Goal: Task Accomplishment & Management: Manage account settings

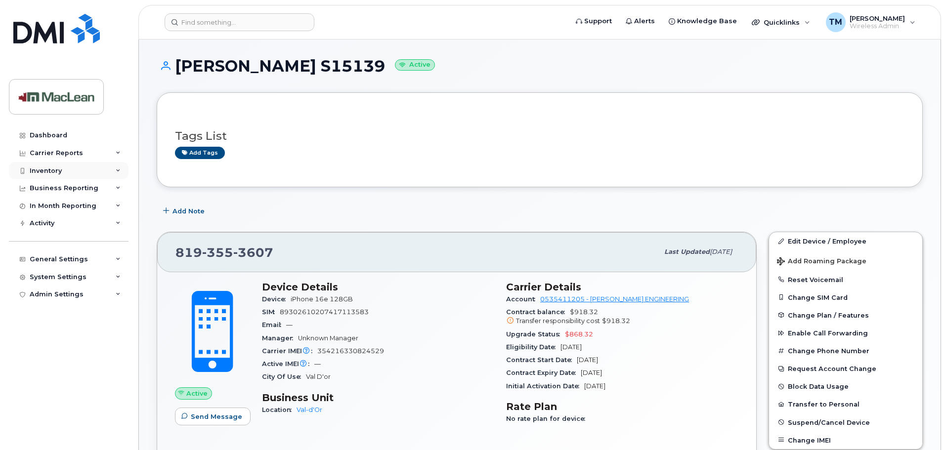
click at [60, 170] on div "Inventory" at bounding box center [46, 171] width 32 height 8
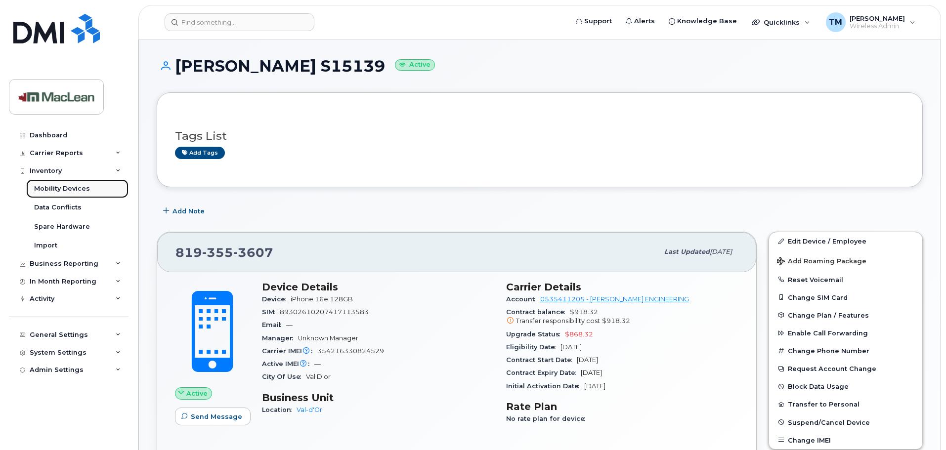
click at [56, 195] on link "Mobility Devices" at bounding box center [77, 188] width 102 height 19
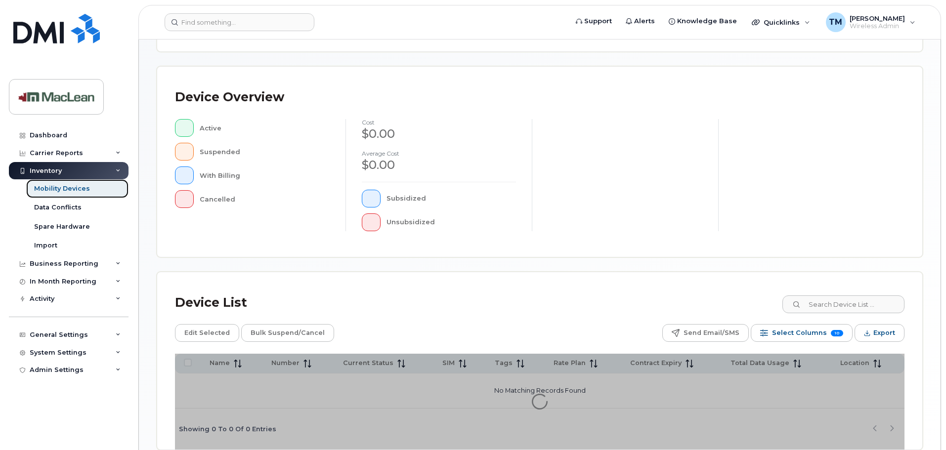
scroll to position [247, 0]
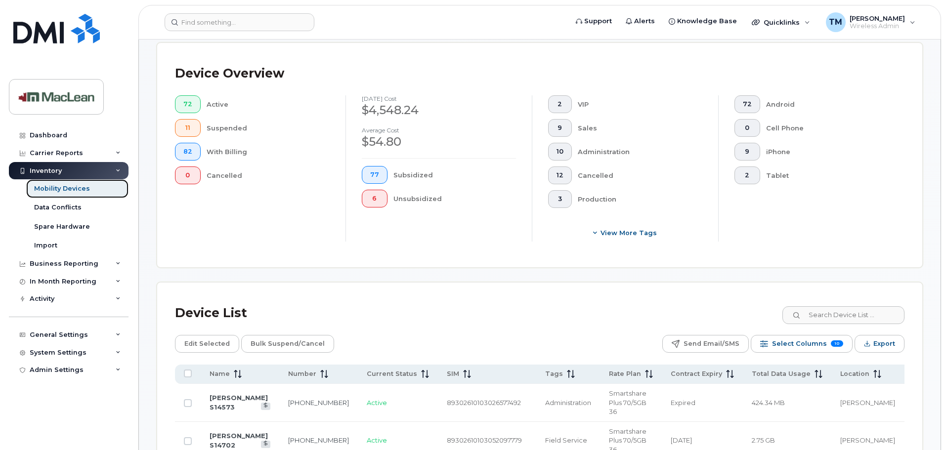
scroll to position [395, 0]
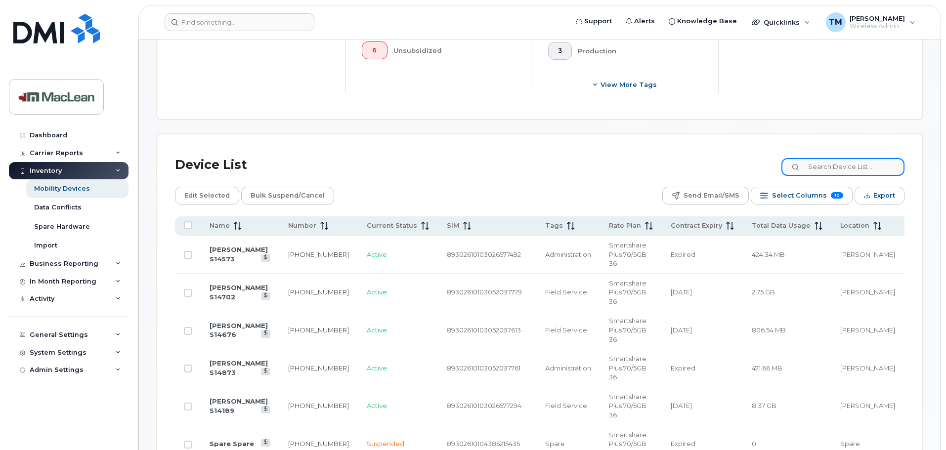
click at [858, 162] on input at bounding box center [842, 167] width 123 height 18
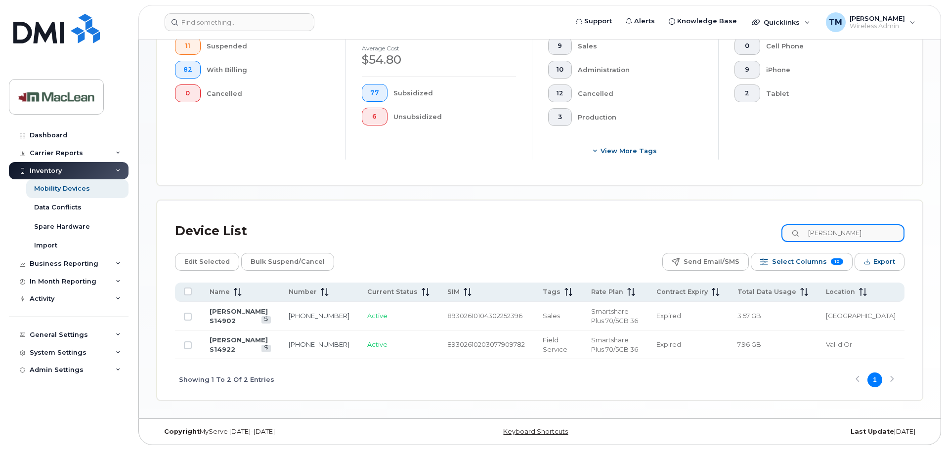
scroll to position [321, 0]
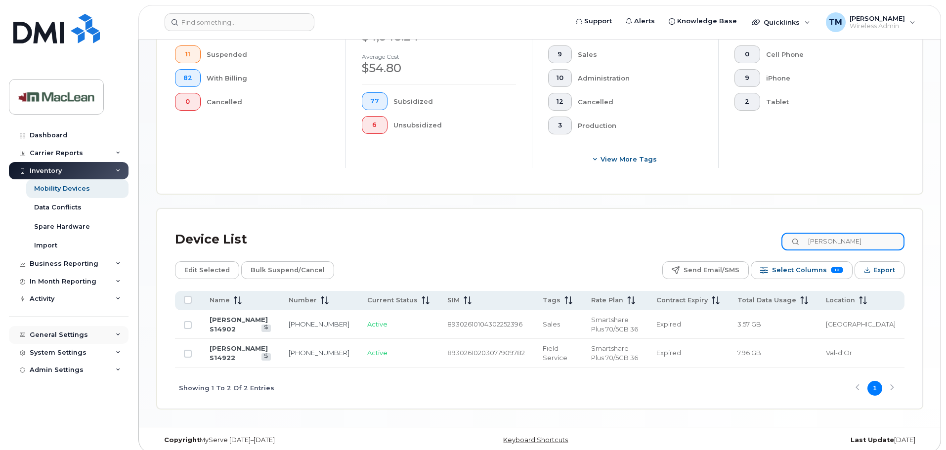
type input "[PERSON_NAME]"
click at [51, 338] on div "General Settings" at bounding box center [59, 335] width 58 height 8
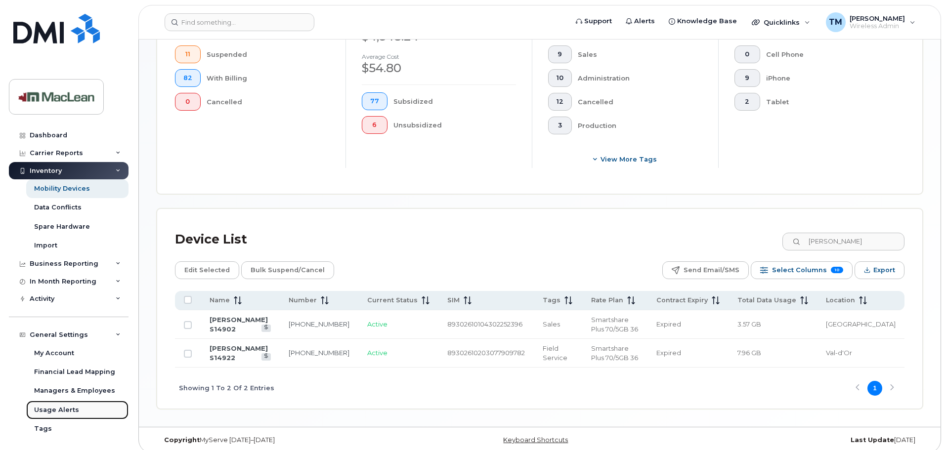
click at [57, 408] on div "Usage Alerts" at bounding box center [56, 410] width 45 height 9
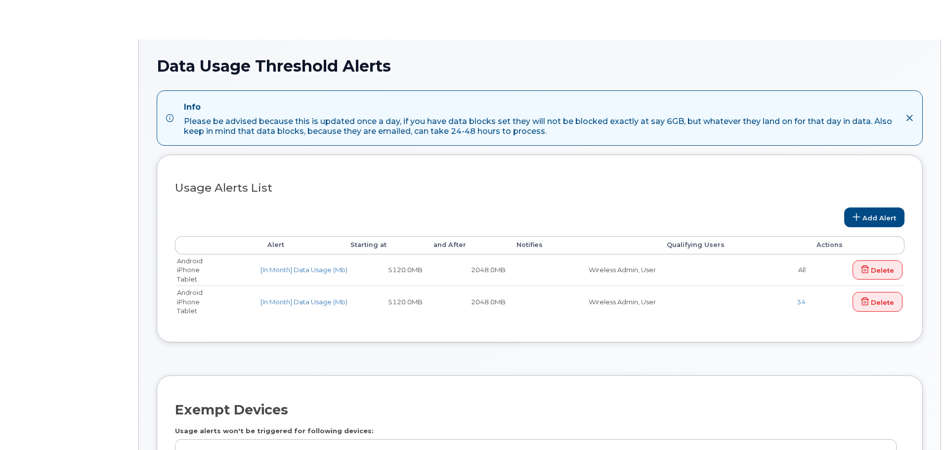
select select
type input "542613,542587"
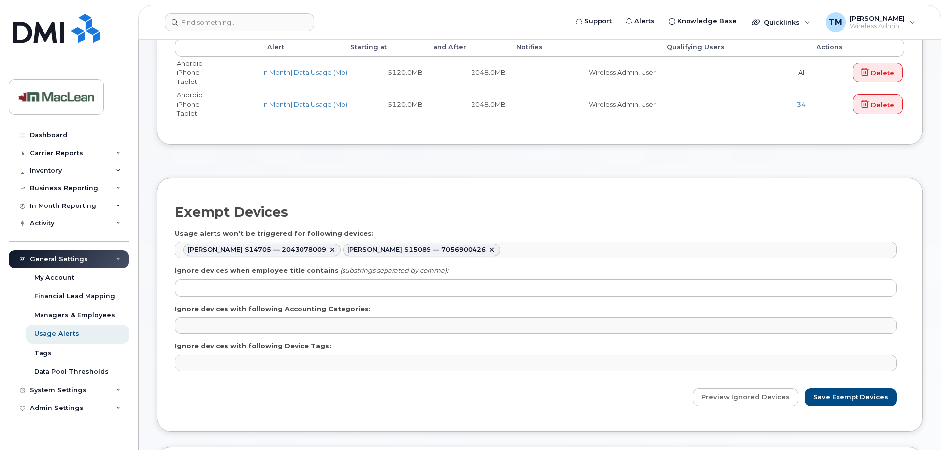
scroll to position [49, 0]
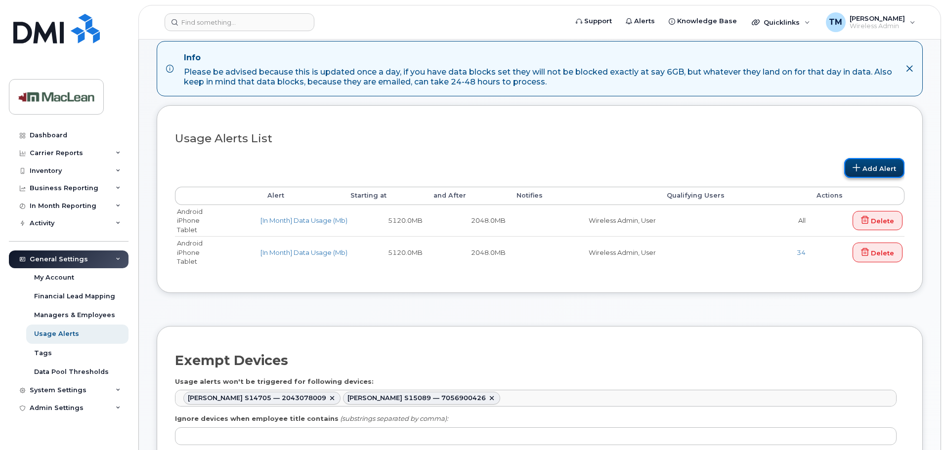
click at [888, 167] on link "Add Alert" at bounding box center [874, 168] width 60 height 20
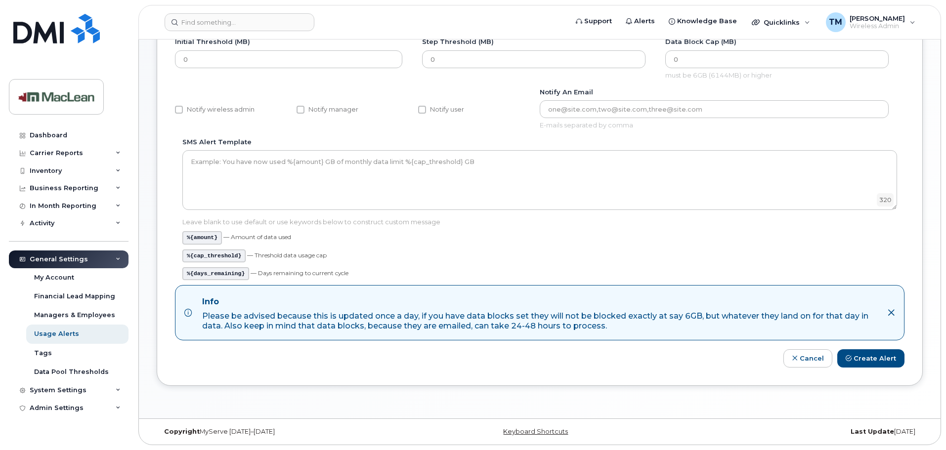
scroll to position [19, 0]
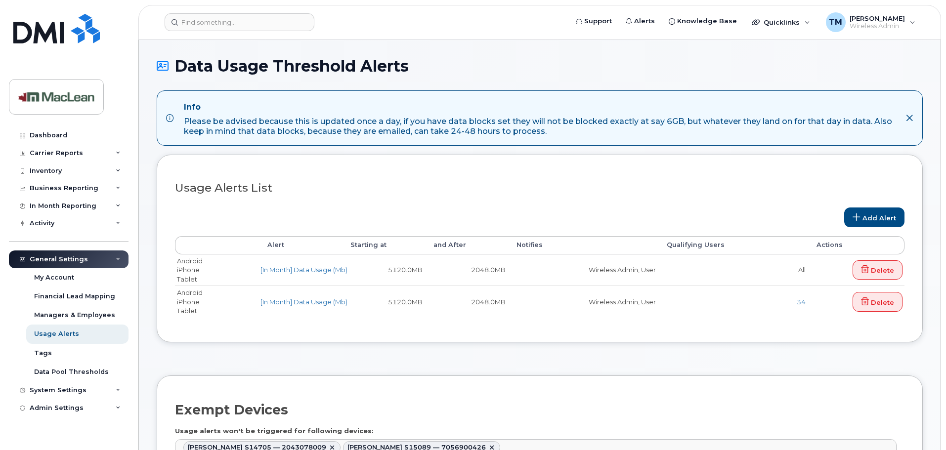
select select
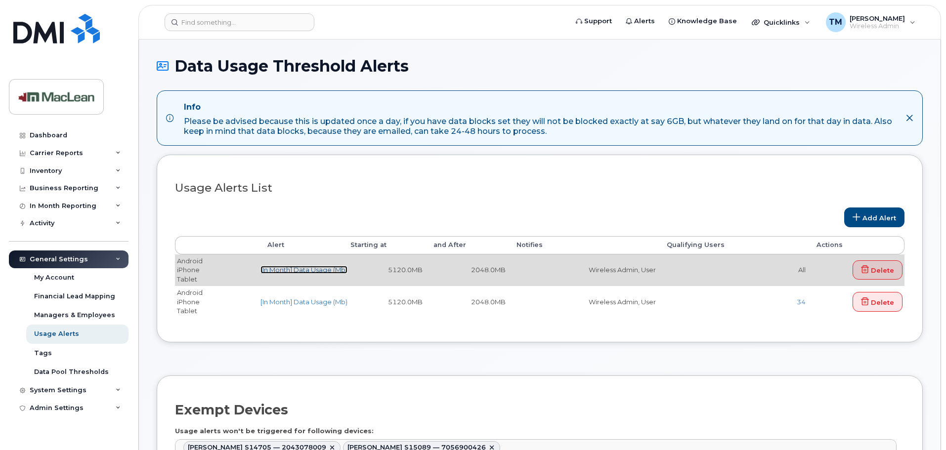
click at [304, 270] on link "[In Month] Data Usage (Mb)" at bounding box center [303, 270] width 87 height 8
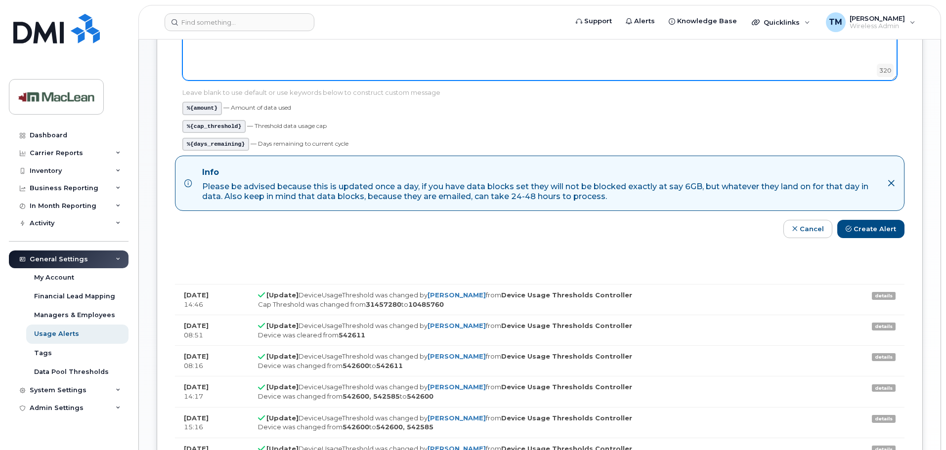
scroll to position [346, 0]
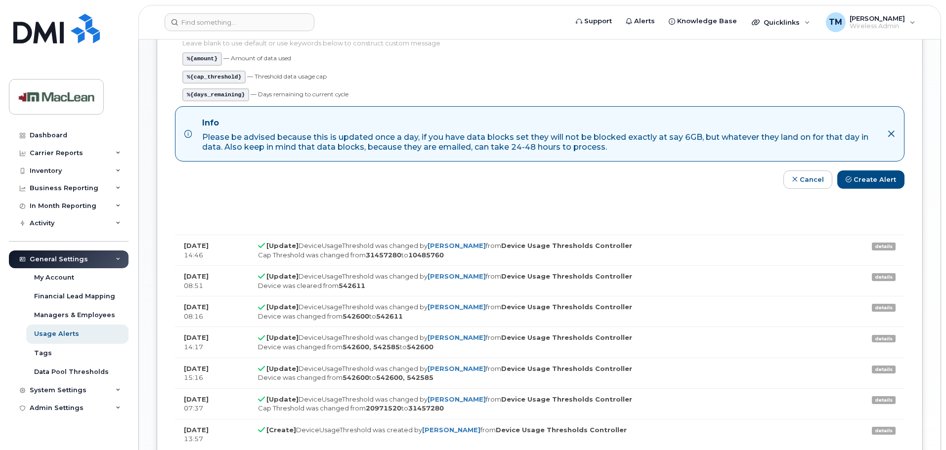
click at [875, 248] on link "details" at bounding box center [884, 247] width 24 height 8
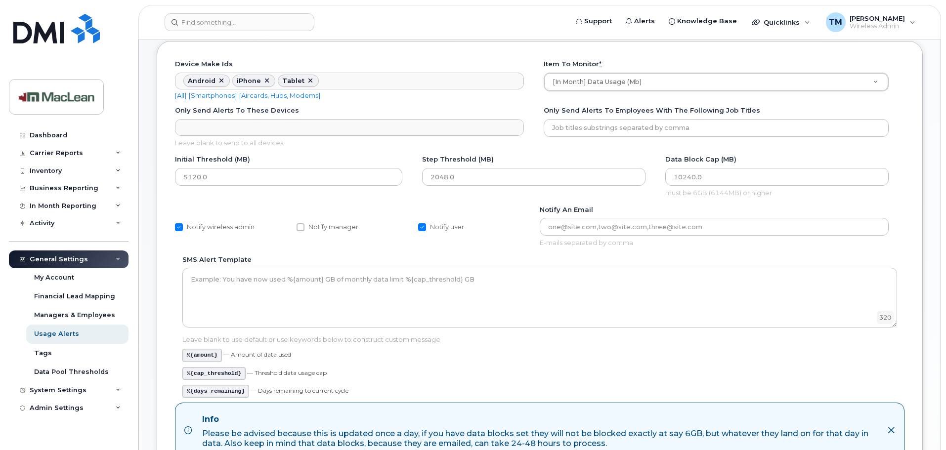
scroll to position [0, 0]
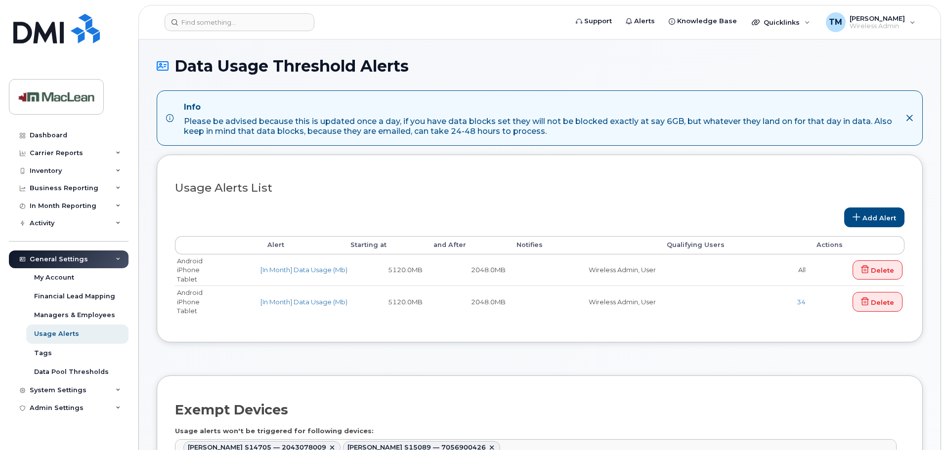
select select
click at [860, 218] on icon at bounding box center [856, 217] width 8 height 8
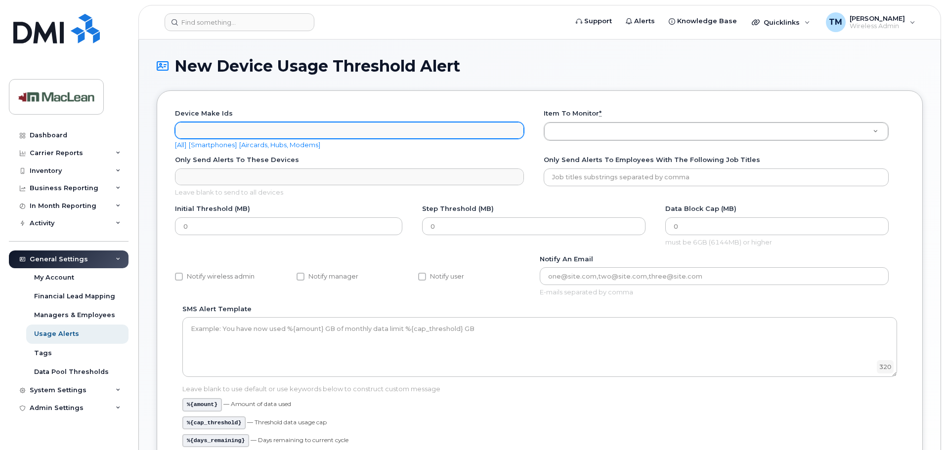
click at [241, 135] on ul "Device make ids" at bounding box center [349, 131] width 348 height 16
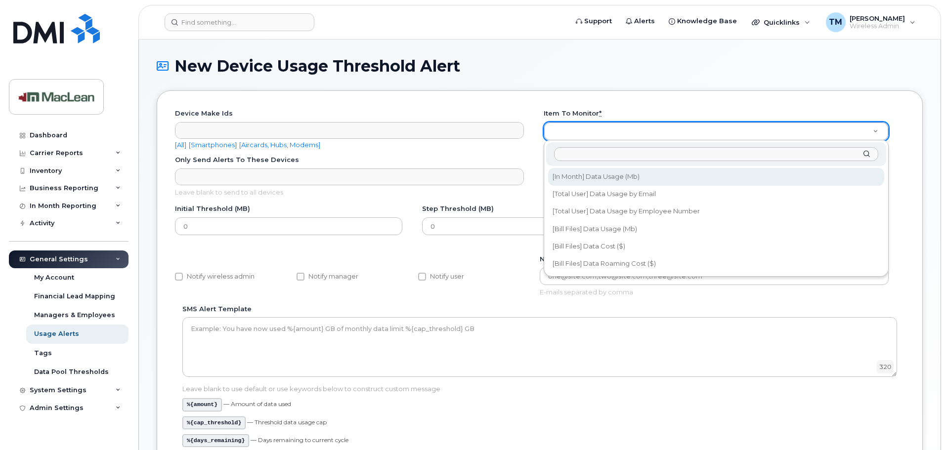
select select "data_volume"
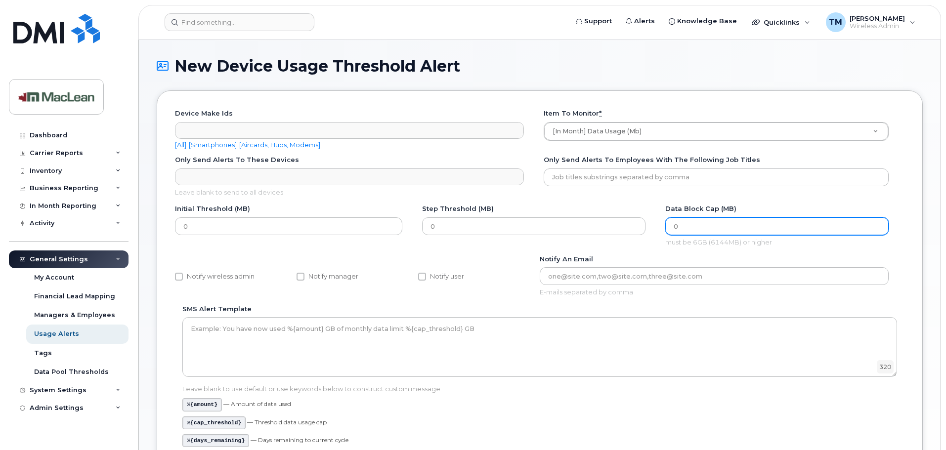
drag, startPoint x: 688, startPoint y: 226, endPoint x: 660, endPoint y: 234, distance: 29.2
click at [660, 234] on div "Initial Threshold (MB) 0 Step Threshold (MB) 0 Data Block Cap (MB) 0 must be 6G…" at bounding box center [539, 229] width 729 height 50
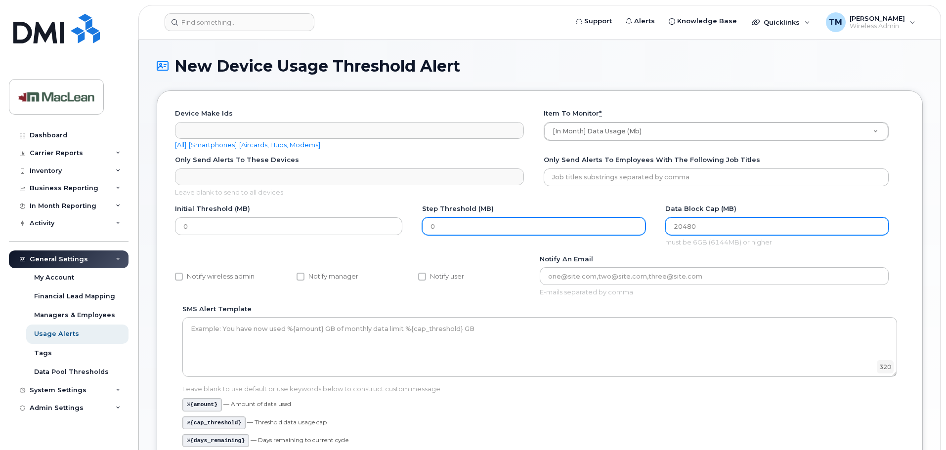
type input "20480"
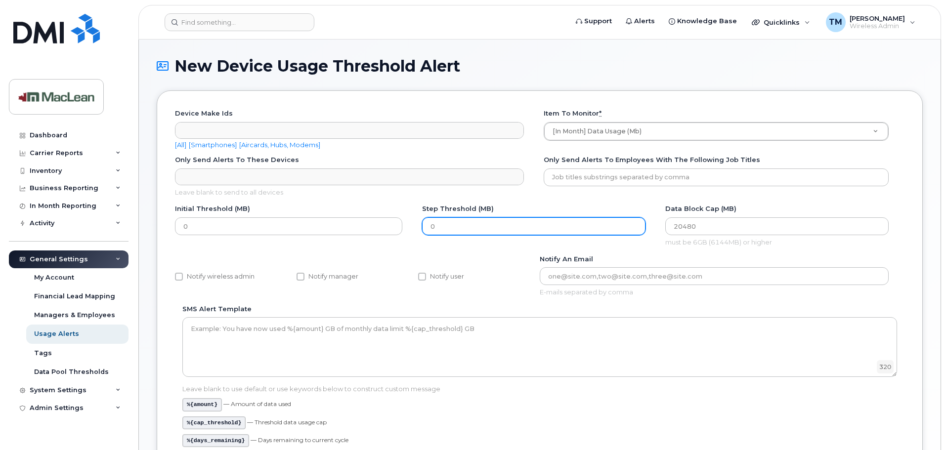
click at [557, 229] on input "0" at bounding box center [533, 226] width 223 height 18
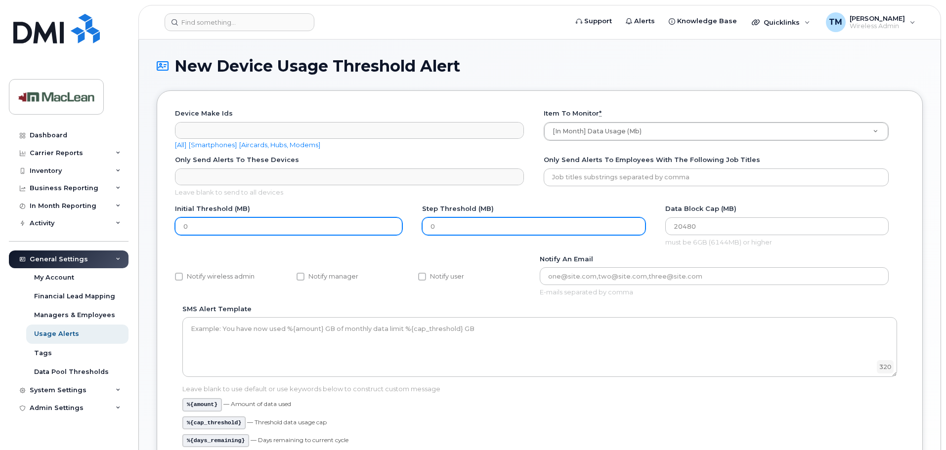
drag, startPoint x: 510, startPoint y: 227, endPoint x: 389, endPoint y: 225, distance: 121.1
click at [406, 227] on div "Initial Threshold (MB) 0 Step Threshold (MB) 0 Data Block Cap (MB) 20480 must b…" at bounding box center [539, 229] width 729 height 50
type input "1024"
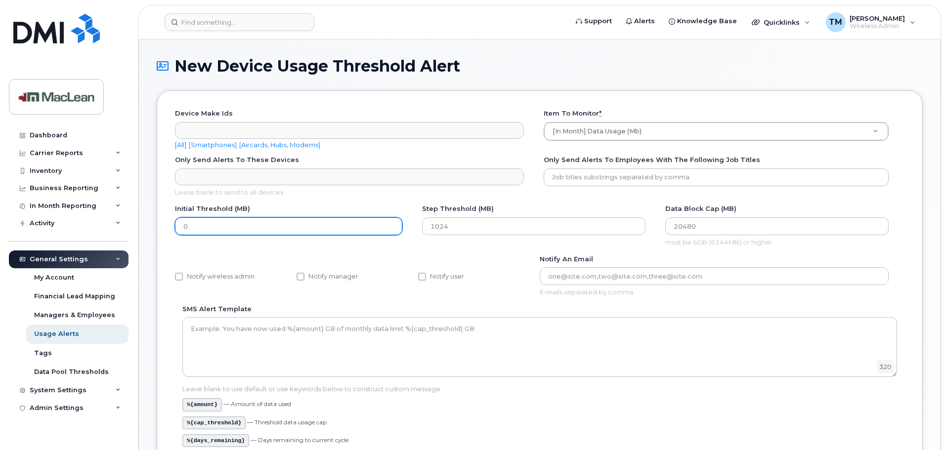
drag, startPoint x: 213, startPoint y: 226, endPoint x: 163, endPoint y: 226, distance: 50.4
click at [155, 225] on div "New Device Usage Threshold Alert Device make ids Device make ids Any Aircard An…" at bounding box center [539, 313] width 801 height 546
click at [199, 228] on input "0" at bounding box center [288, 226] width 227 height 18
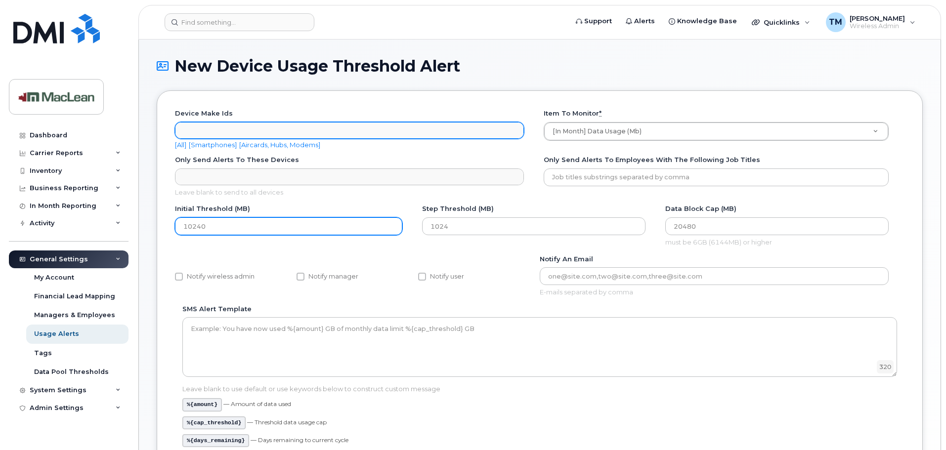
type input "10240"
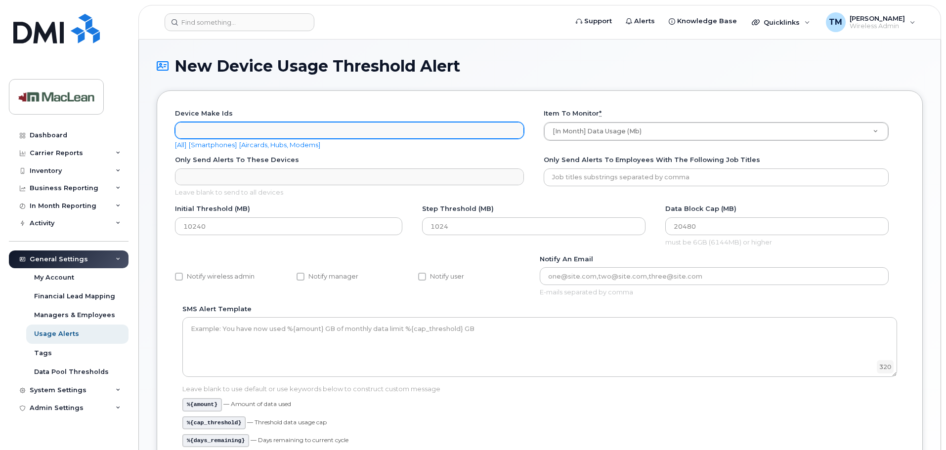
click at [281, 127] on ul "Device make ids" at bounding box center [349, 131] width 348 height 16
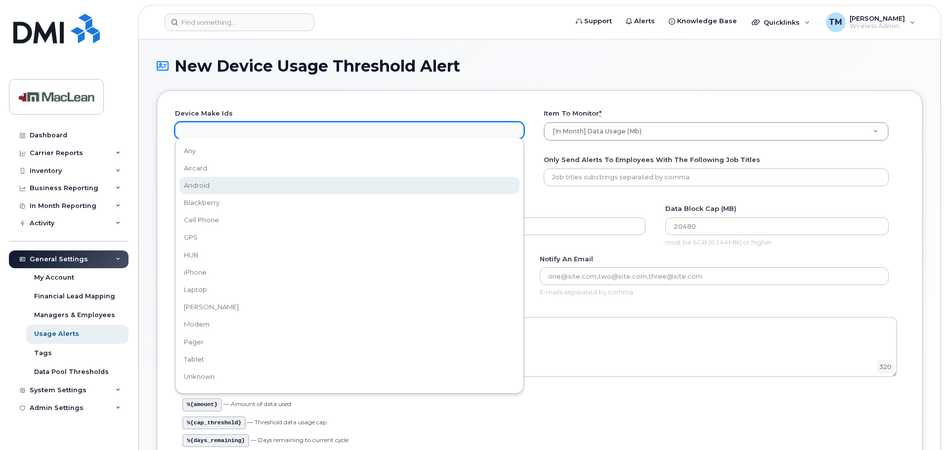
select select "3"
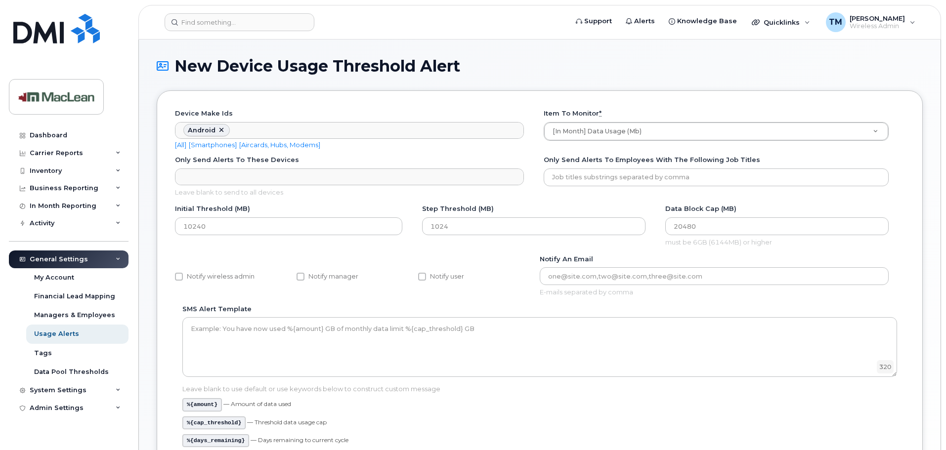
scroll to position [16, 0]
click at [422, 278] on input "Notify user" at bounding box center [422, 277] width 8 height 8
checkbox input "true"
click at [183, 276] on label "Notify wireless admin" at bounding box center [215, 277] width 80 height 12
click at [183, 276] on input "Notify wireless admin" at bounding box center [179, 277] width 8 height 8
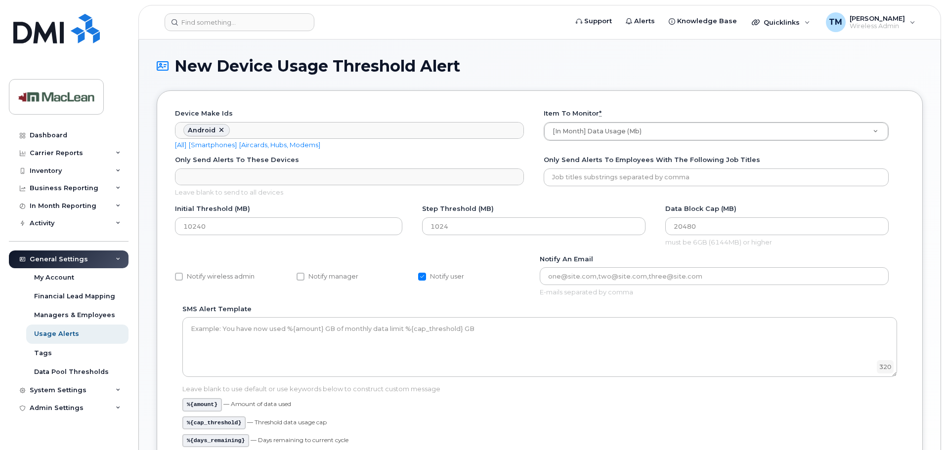
checkbox input "true"
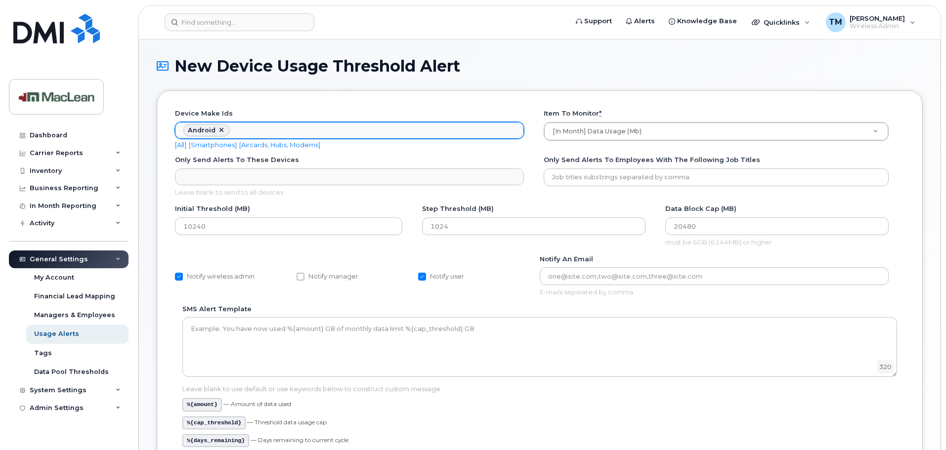
click at [219, 130] on link at bounding box center [221, 130] width 8 height 8
click at [219, 130] on ul "Device make ids" at bounding box center [349, 131] width 348 height 16
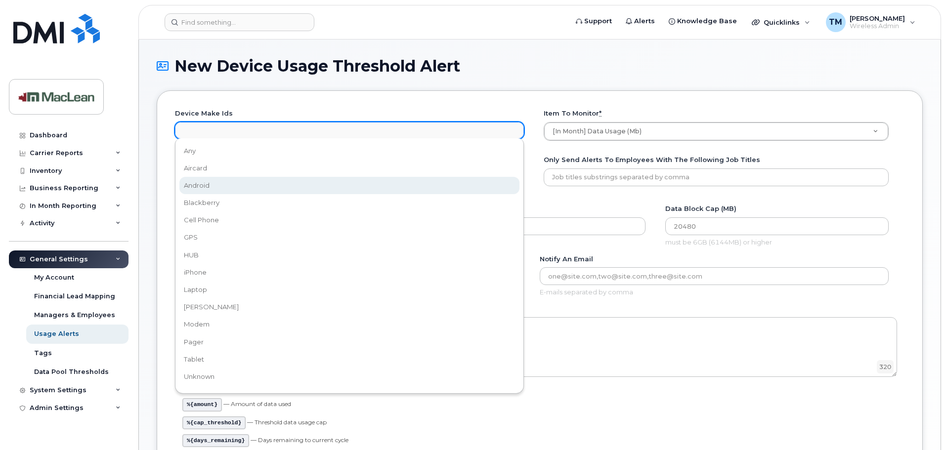
select select "3"
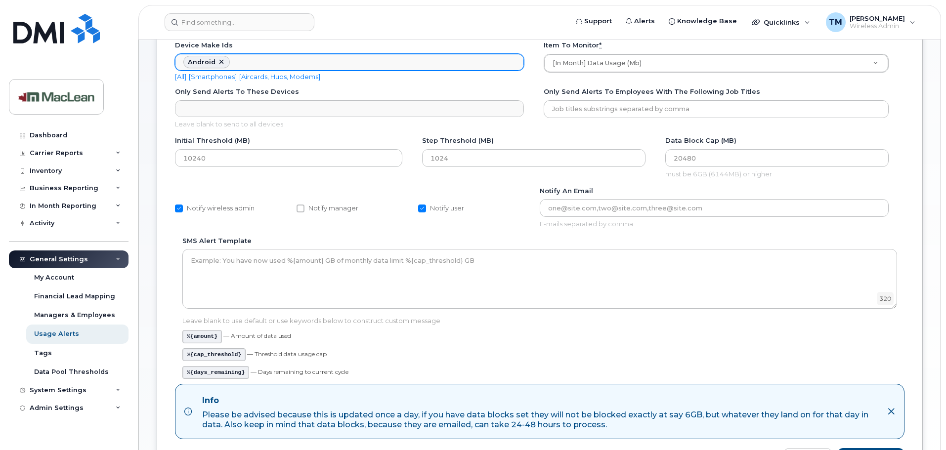
scroll to position [167, 0]
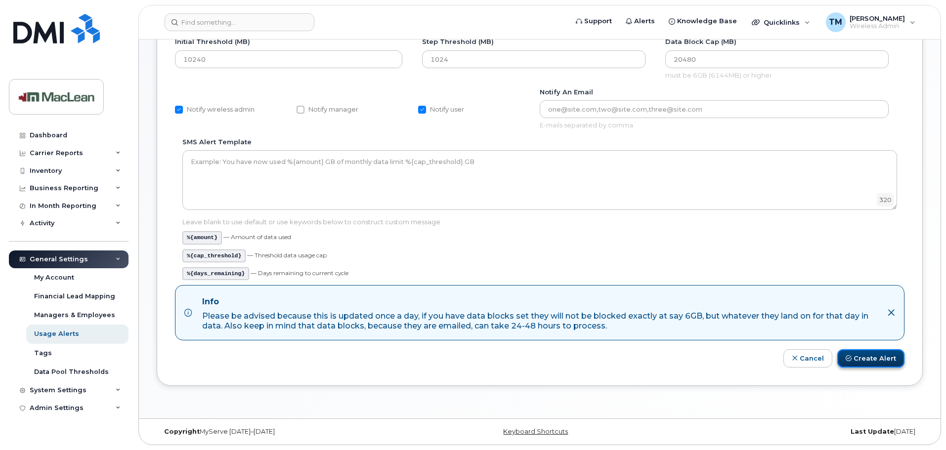
click at [865, 351] on button "Create Alert" at bounding box center [870, 358] width 67 height 18
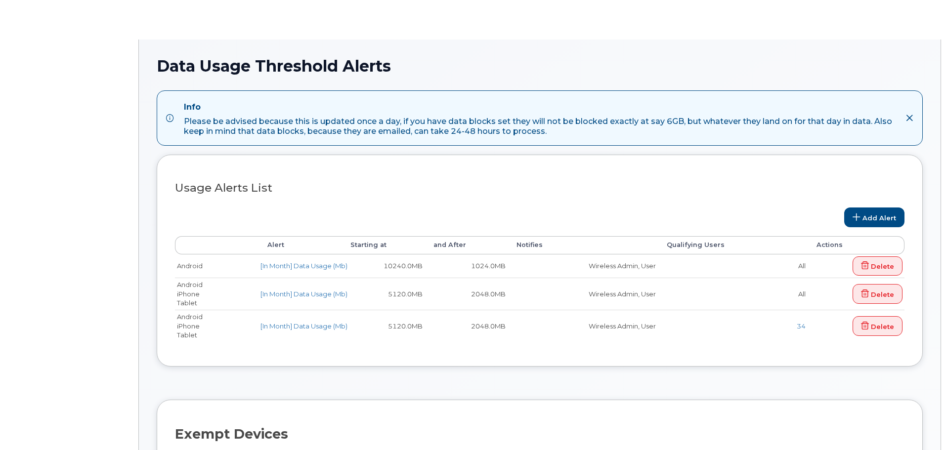
select select
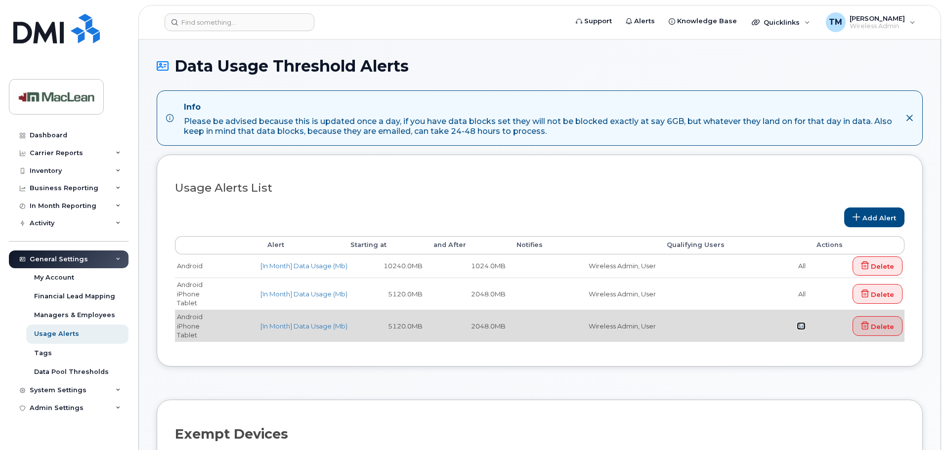
click at [796, 327] on link "34" at bounding box center [800, 326] width 9 height 8
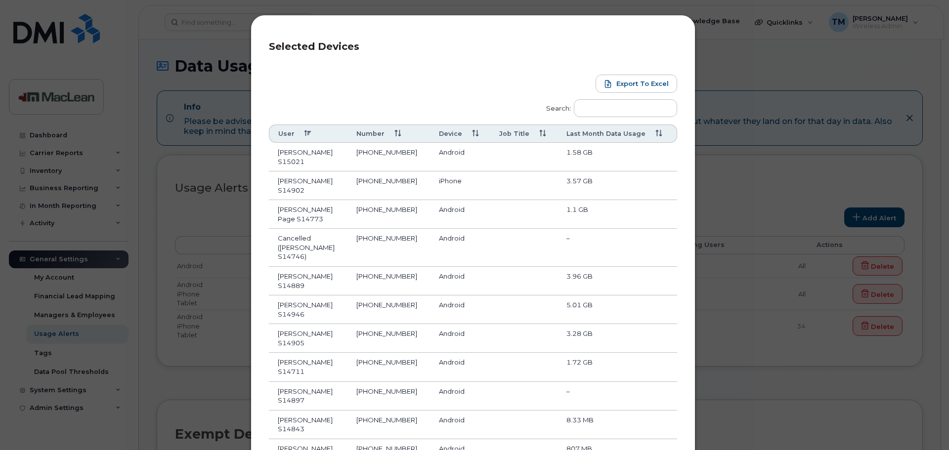
click at [757, 168] on div "Selected Devices Export to Excel Search: User Number Device Job Title Last Mont…" at bounding box center [474, 225] width 949 height 450
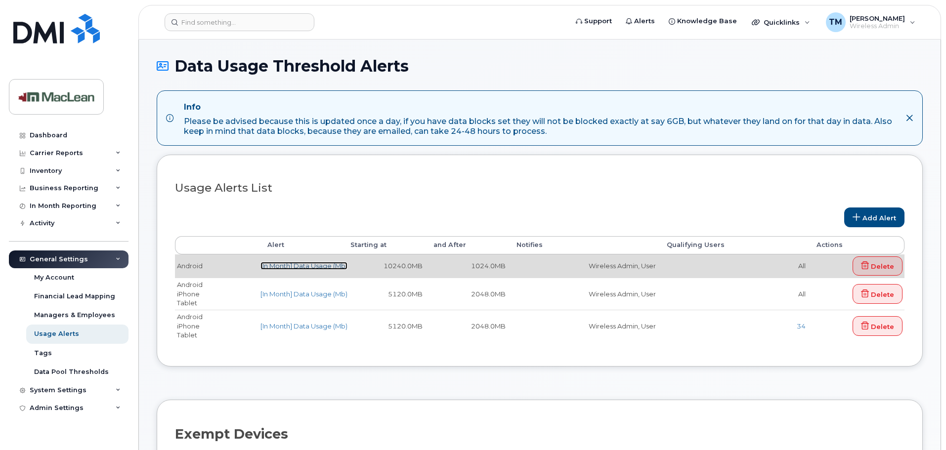
click at [276, 266] on link "[In Month] Data Usage (Mb)" at bounding box center [303, 266] width 87 height 8
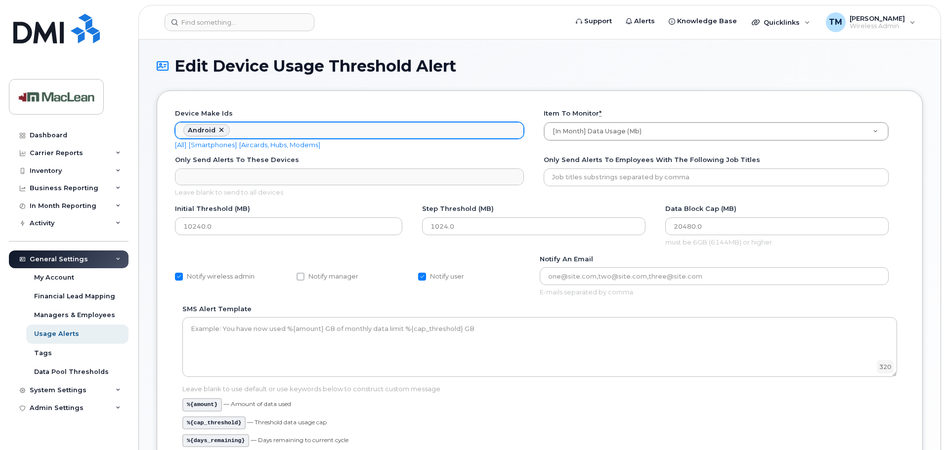
click at [261, 130] on ul "Android Device make ids" at bounding box center [349, 131] width 348 height 16
type input "j"
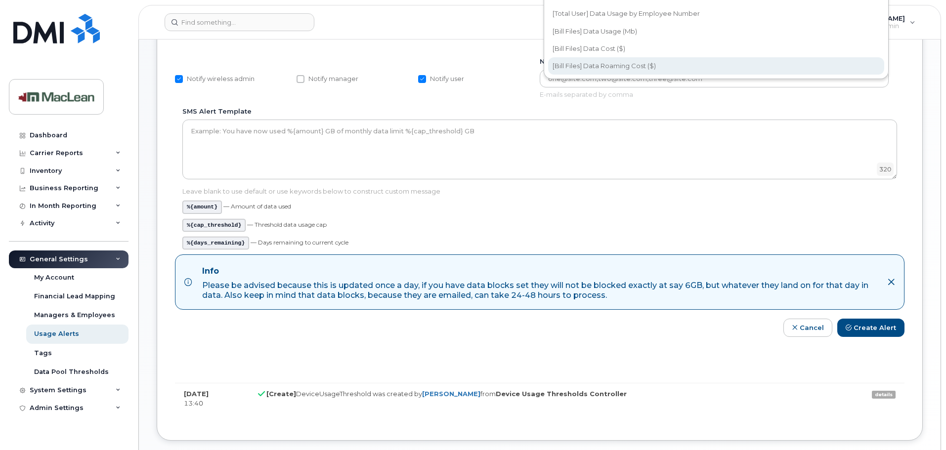
scroll to position [49, 0]
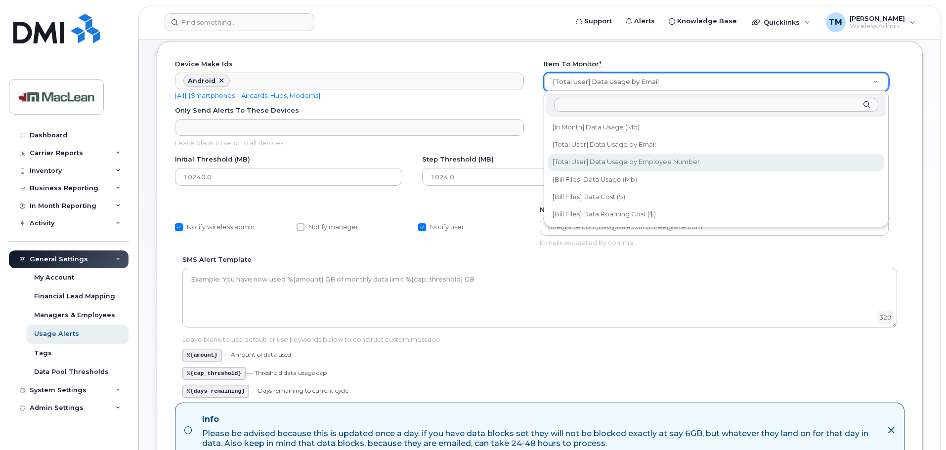
select select "data_volume_total_user_employee_number"
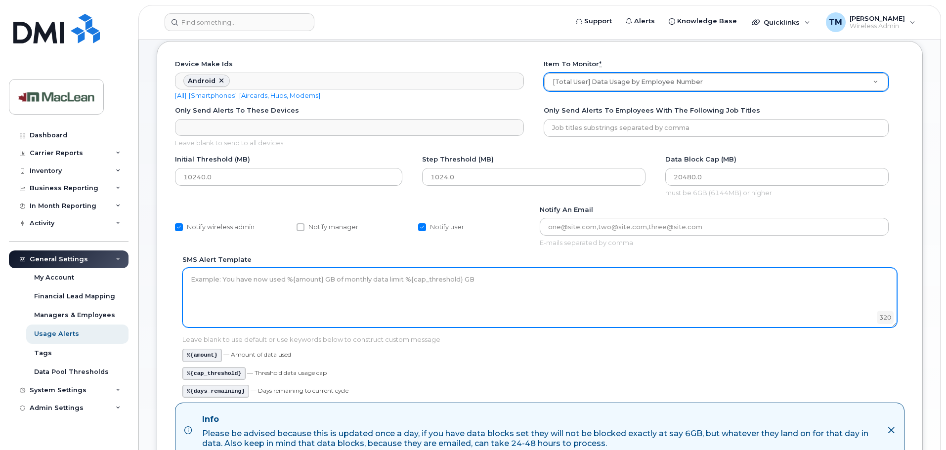
click at [224, 286] on textarea "SMS alert template" at bounding box center [539, 297] width 714 height 59
drag, startPoint x: 210, startPoint y: 308, endPoint x: 215, endPoint y: 309, distance: 5.0
click at [215, 309] on textarea "SMS alert template" at bounding box center [539, 297] width 714 height 59
click at [212, 276] on textarea "SMS alert template" at bounding box center [539, 297] width 714 height 59
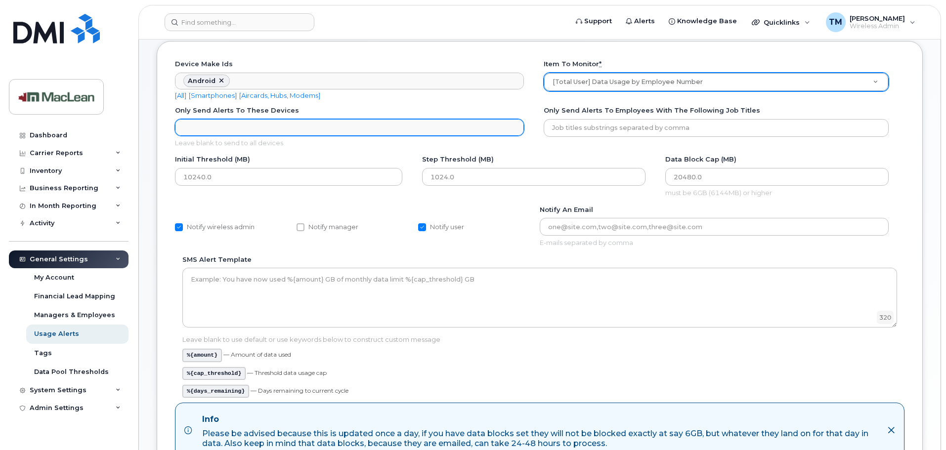
click at [363, 129] on ul "Only send alerts to these Devices" at bounding box center [349, 128] width 348 height 16
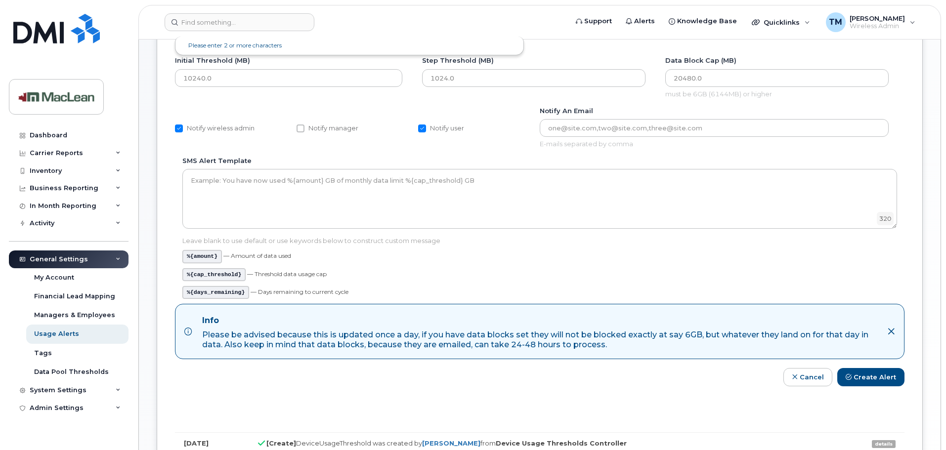
scroll to position [0, 0]
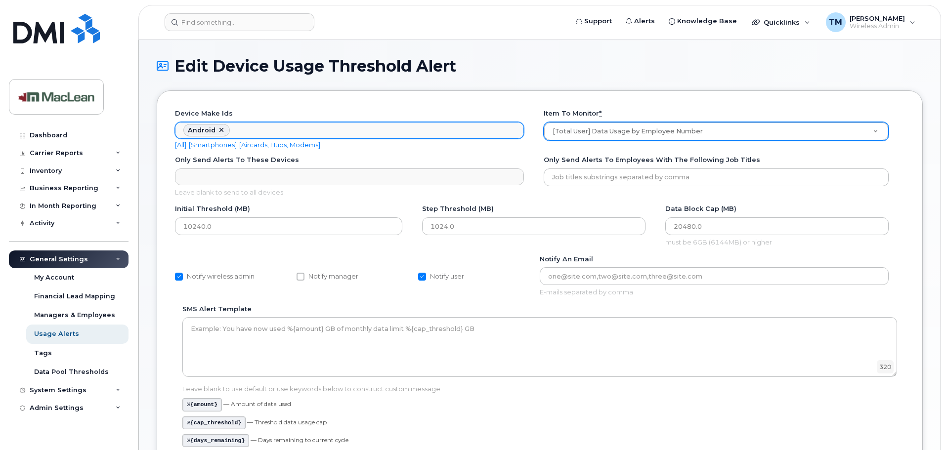
click at [245, 127] on ul "Android Device make ids" at bounding box center [349, 131] width 348 height 16
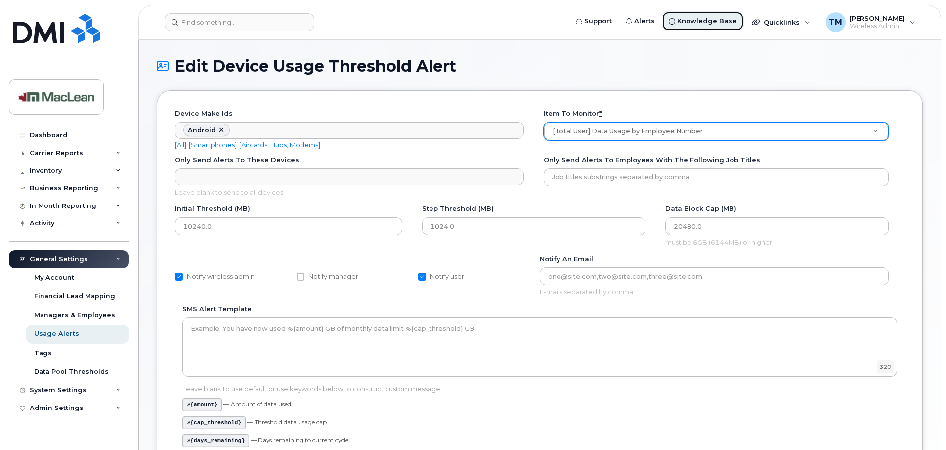
click at [737, 21] on span "Knowledge Base" at bounding box center [707, 21] width 60 height 10
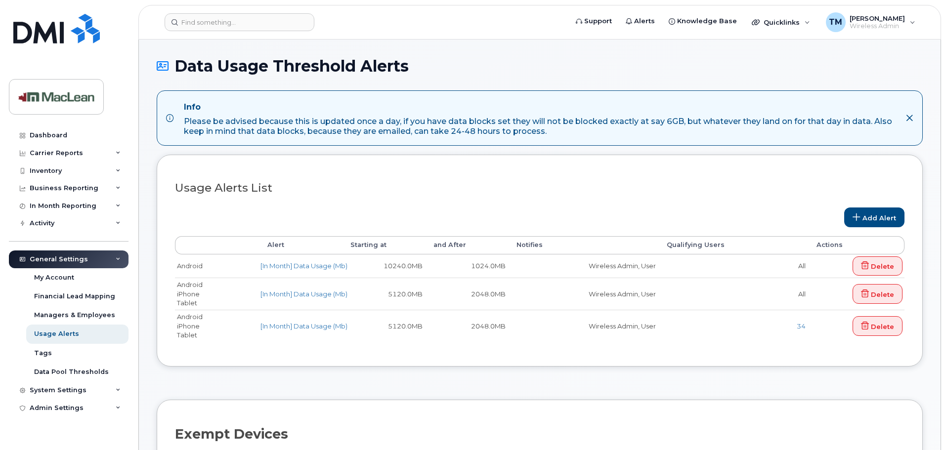
select select
click at [58, 173] on div "Inventory" at bounding box center [46, 171] width 32 height 8
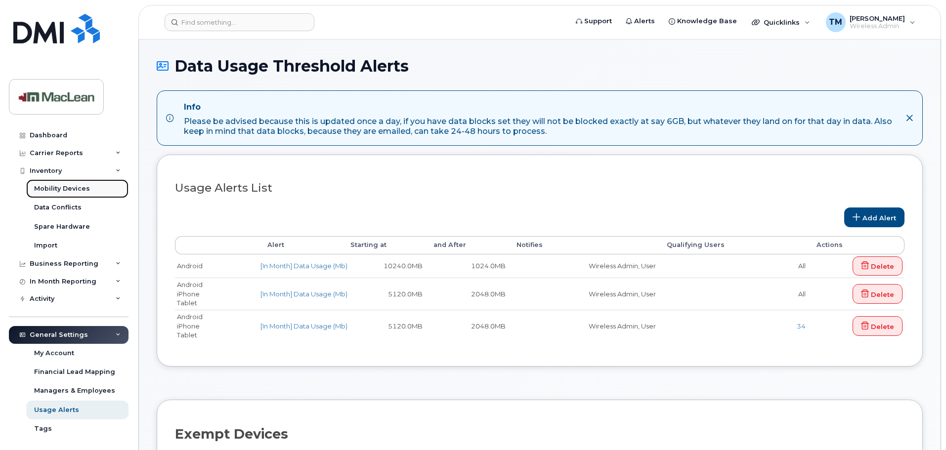
click at [57, 186] on div "Mobility Devices" at bounding box center [62, 188] width 56 height 9
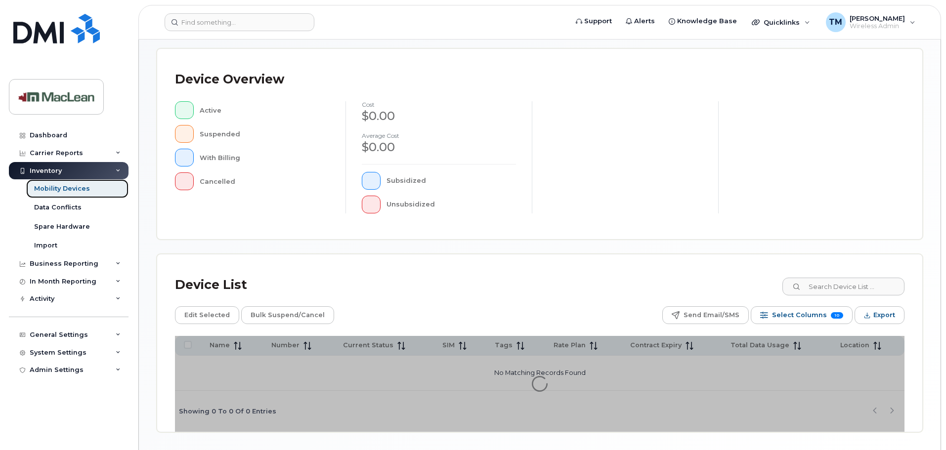
scroll to position [229, 0]
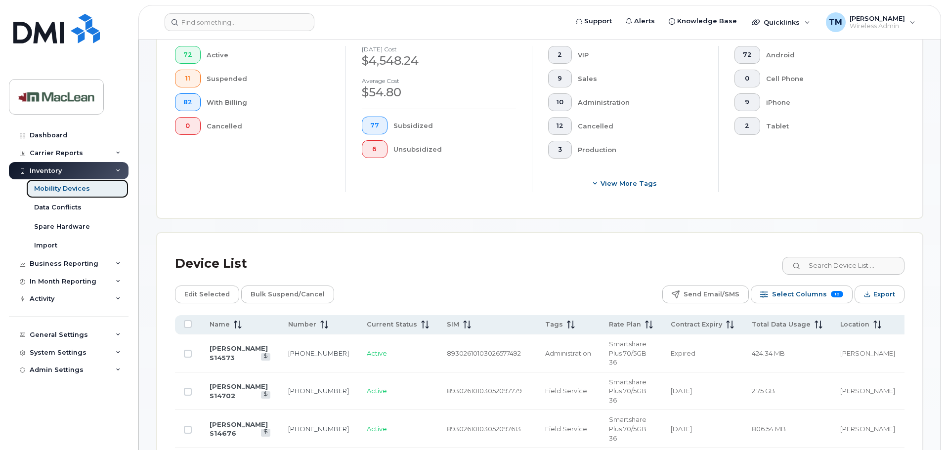
scroll to position [377, 0]
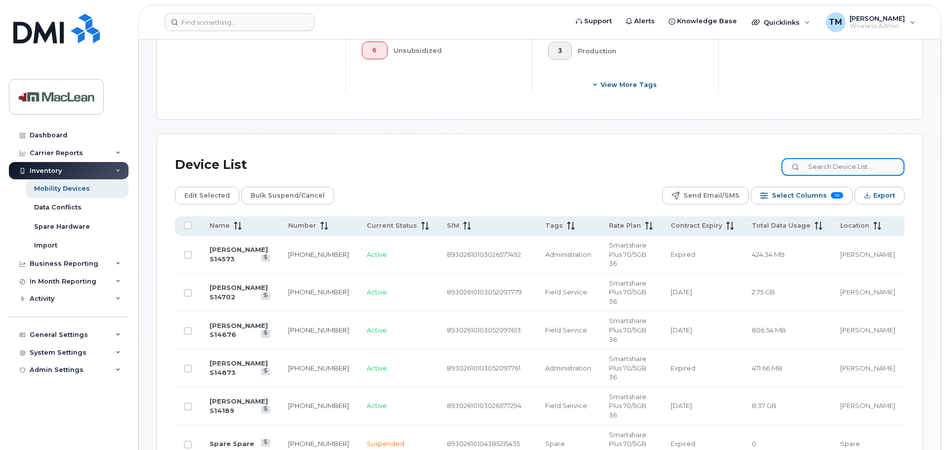
click at [829, 161] on input at bounding box center [842, 167] width 123 height 18
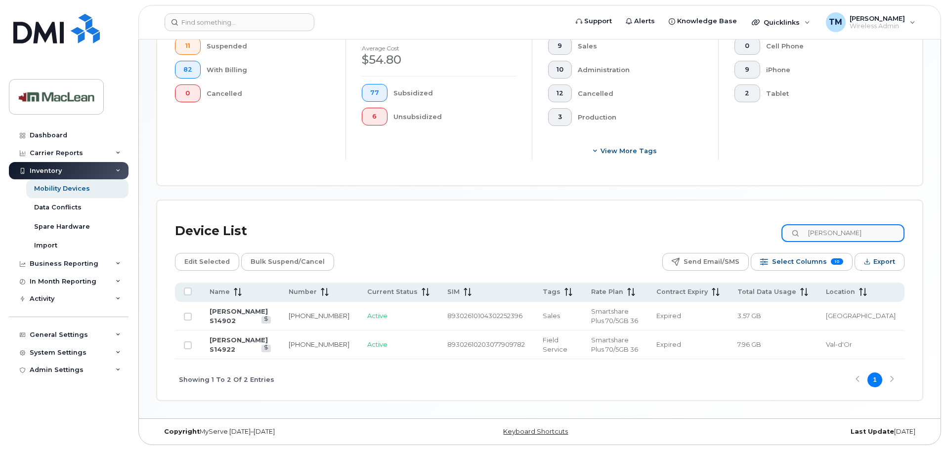
scroll to position [303, 0]
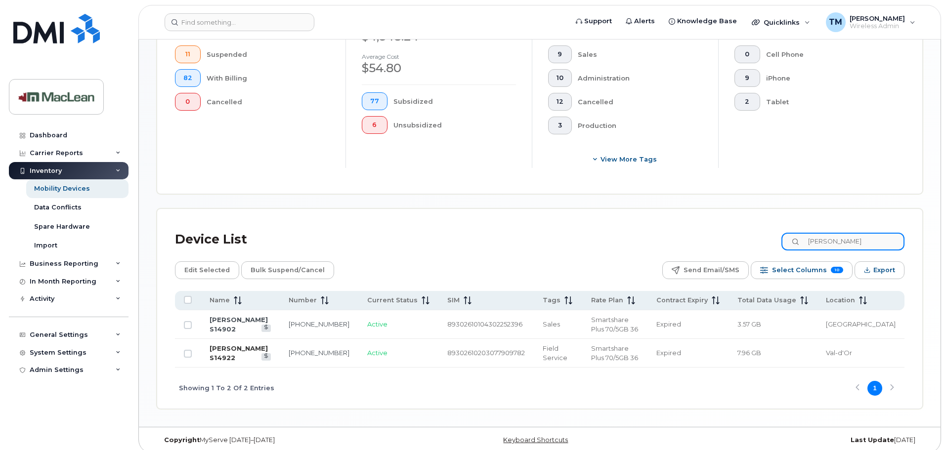
type input "[PERSON_NAME]"
click at [236, 344] on link "[PERSON_NAME] S14922" at bounding box center [238, 352] width 58 height 17
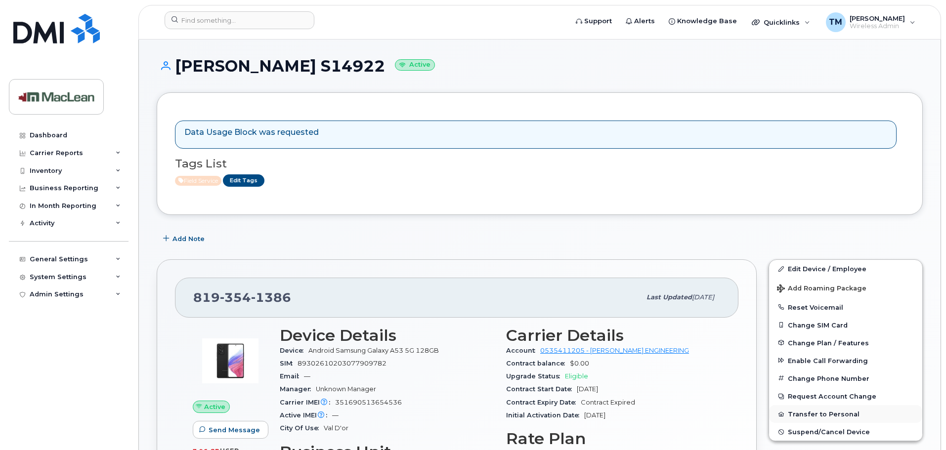
scroll to position [49, 0]
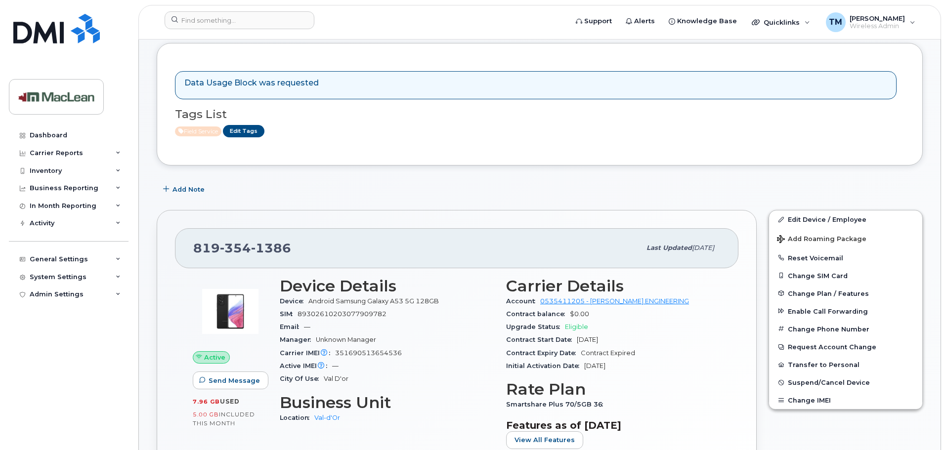
click at [274, 88] on p "Data Usage Block was requested" at bounding box center [251, 83] width 134 height 11
click at [292, 84] on p "Data Usage Block was requested" at bounding box center [251, 83] width 134 height 11
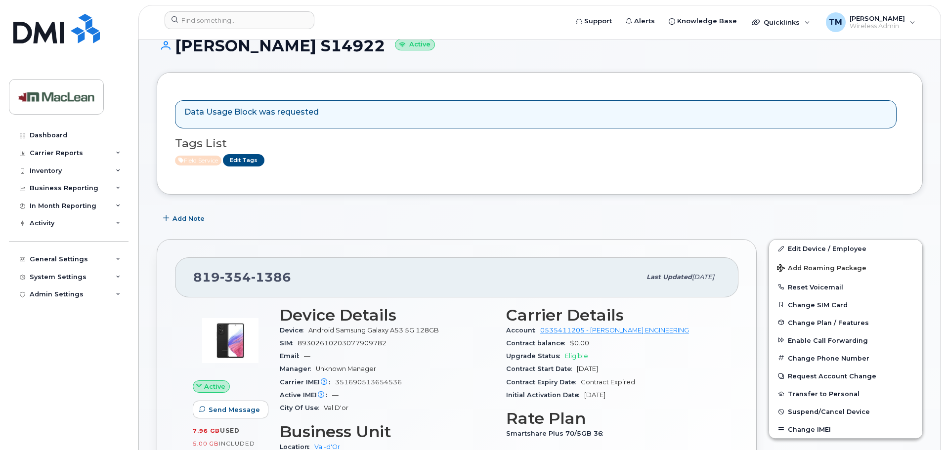
scroll to position [0, 0]
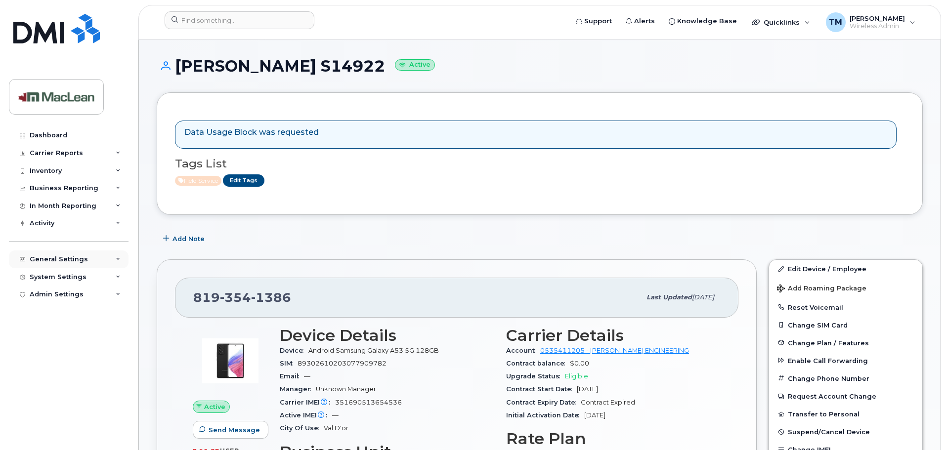
click at [68, 257] on div "General Settings" at bounding box center [59, 259] width 58 height 8
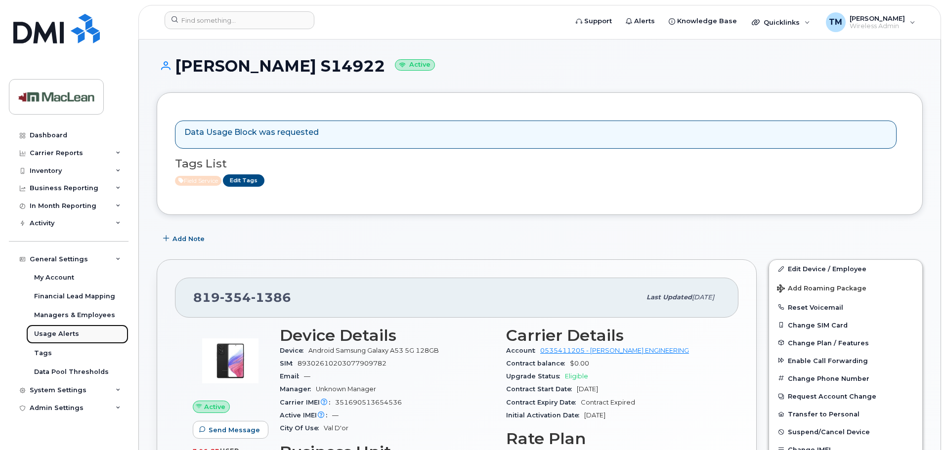
click at [63, 337] on div "Usage Alerts" at bounding box center [56, 334] width 45 height 9
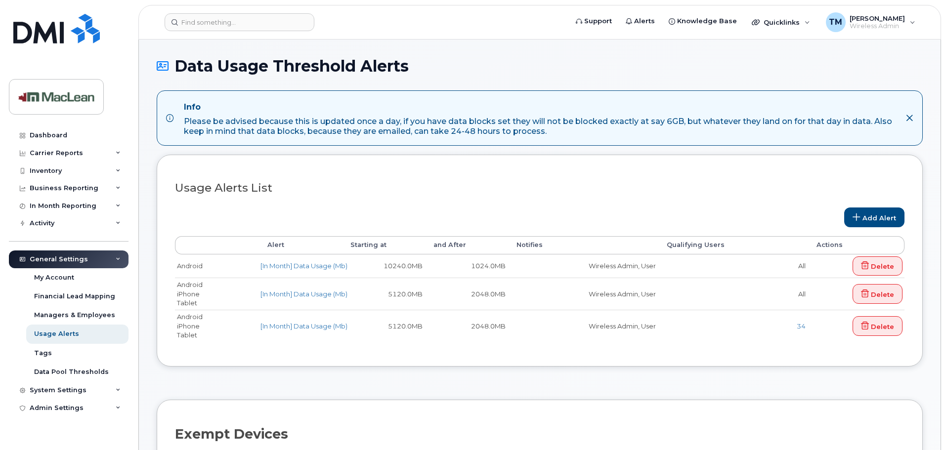
select select
click at [77, 369] on div "Data Pool Thresholds" at bounding box center [71, 372] width 75 height 9
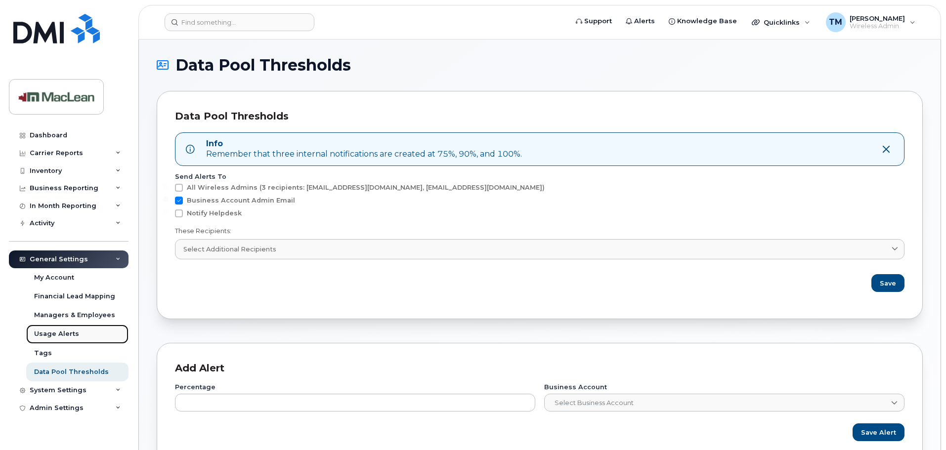
click at [67, 337] on div "Usage Alerts" at bounding box center [56, 334] width 45 height 9
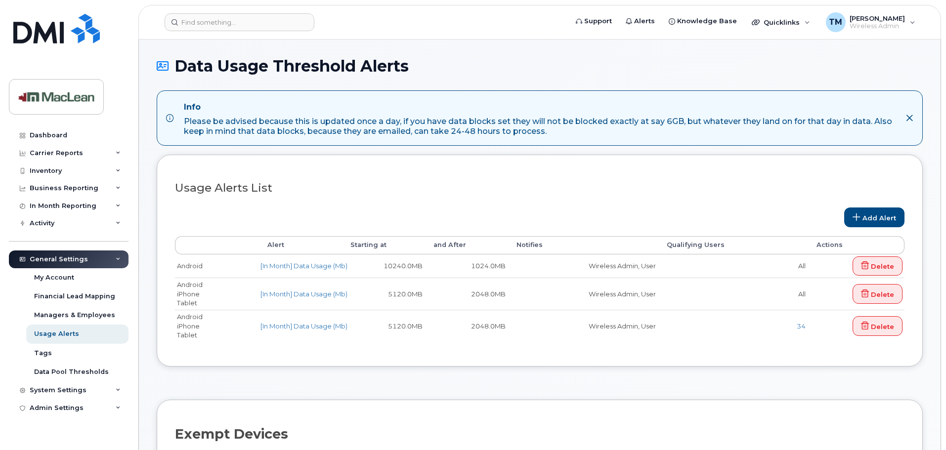
select select
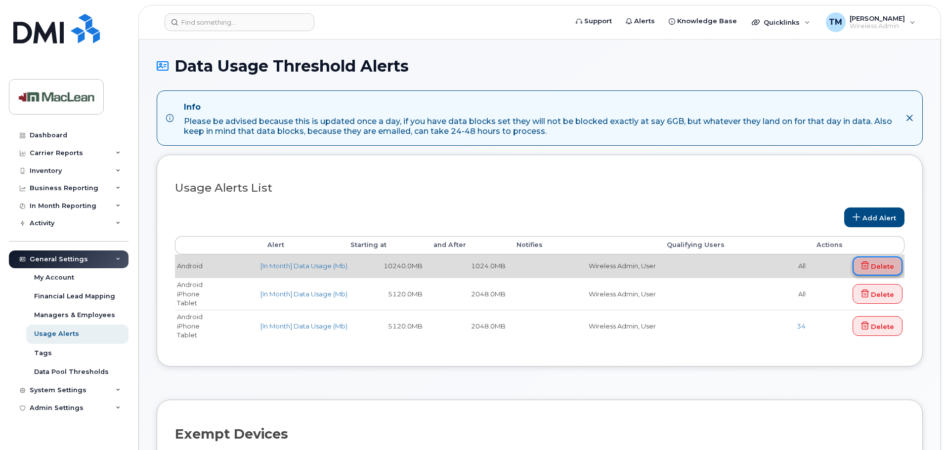
click at [885, 266] on link "Delete" at bounding box center [877, 266] width 50 height 20
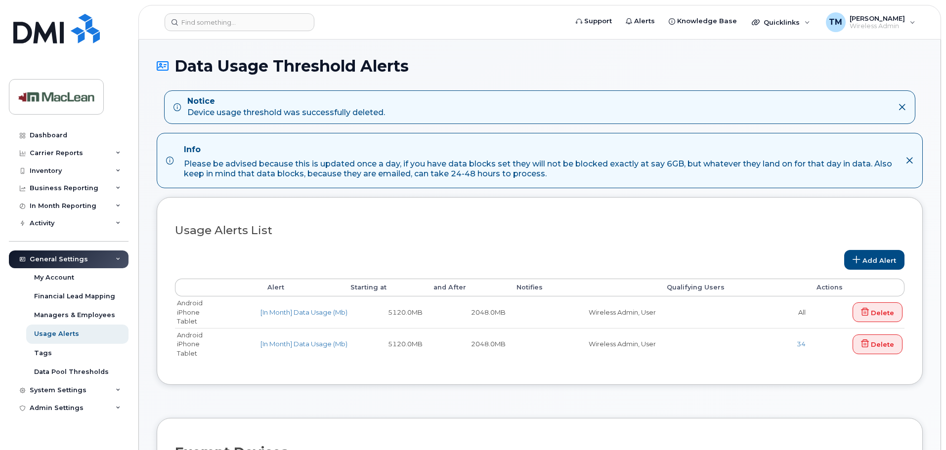
select select
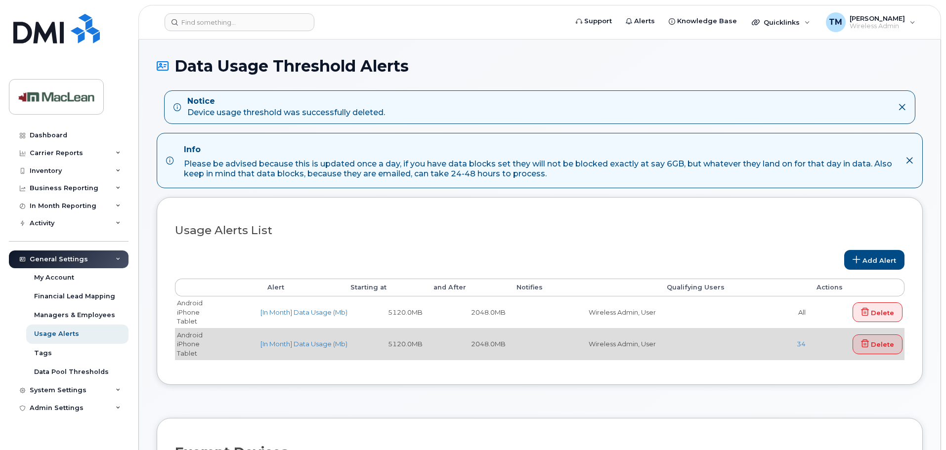
scroll to position [148, 0]
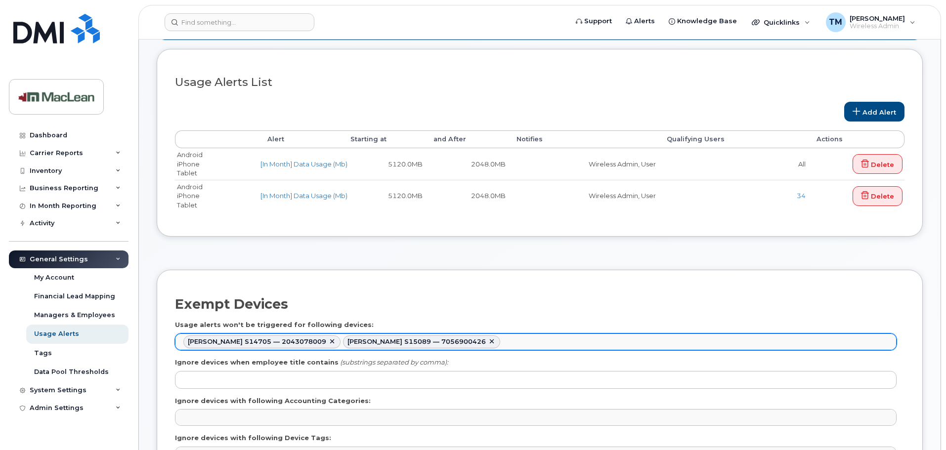
click at [522, 339] on ul "Denis Dore S14705 — 2043078009 Stella Holloway S15089 — 7056900426" at bounding box center [535, 342] width 720 height 16
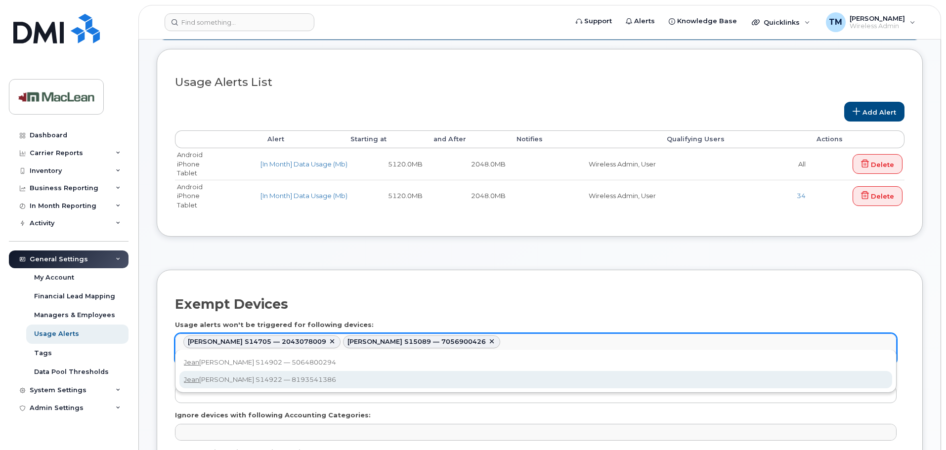
type input "jean"
type input "542613,542587,542621"
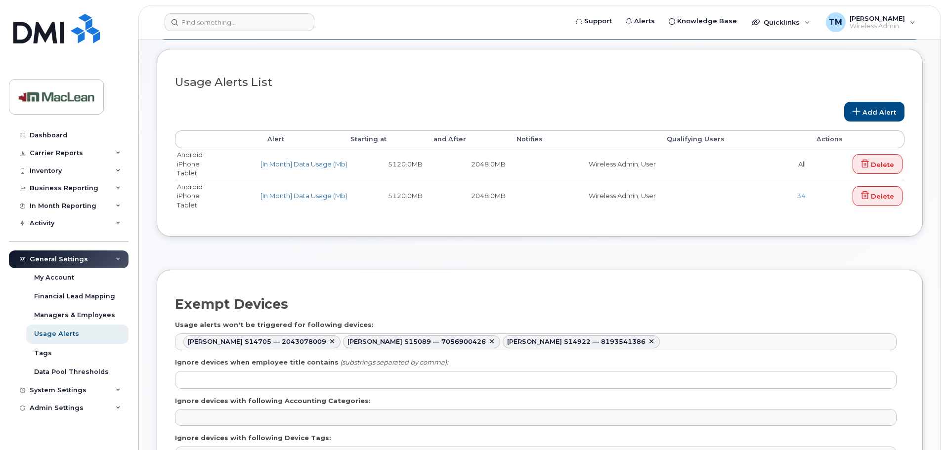
click at [609, 307] on div "Exempt Devices" at bounding box center [539, 304] width 729 height 33
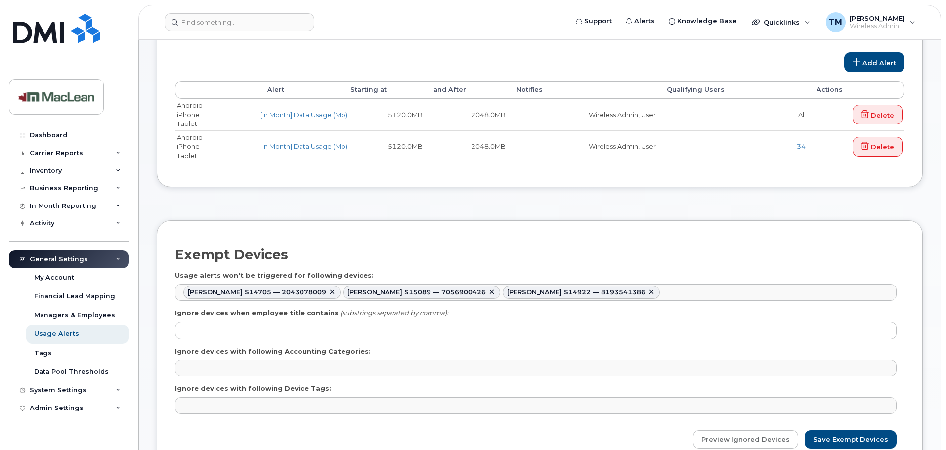
scroll to position [346, 0]
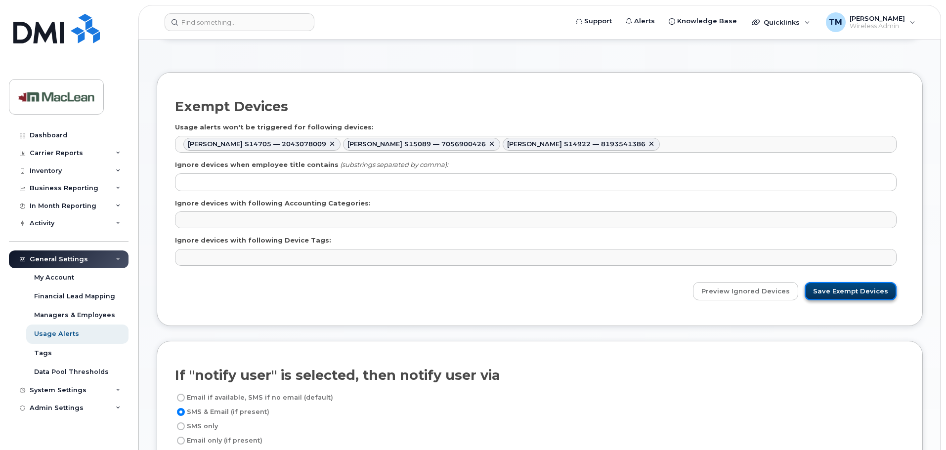
click at [856, 296] on input "Save Exempt Devices" at bounding box center [850, 291] width 92 height 18
type input "Saving..."
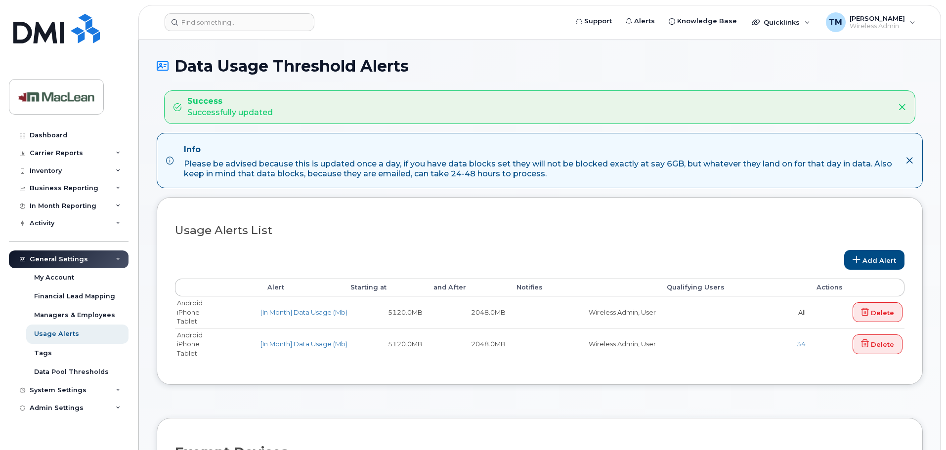
select select
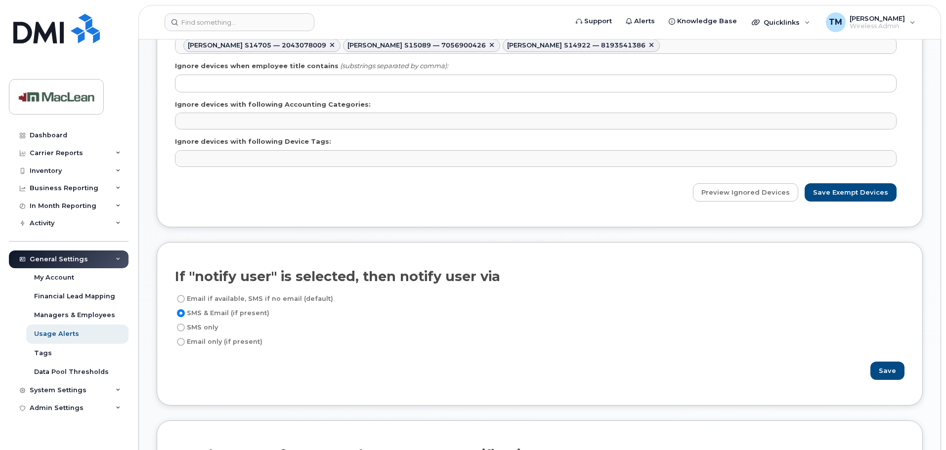
scroll to position [346, 0]
